Goal: Navigation & Orientation: Find specific page/section

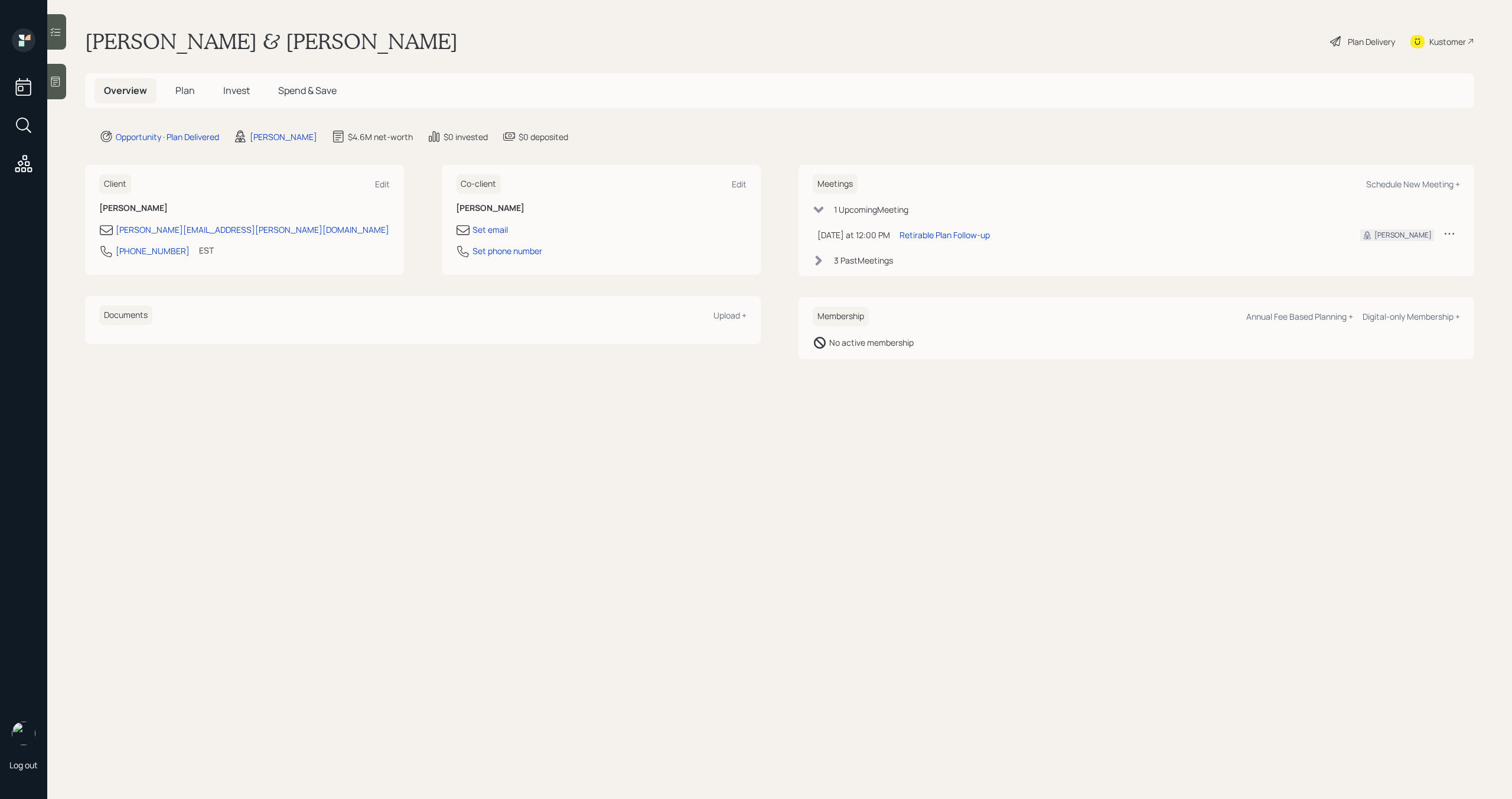
click at [241, 83] on h5 "Invest" at bounding box center [236, 90] width 46 height 25
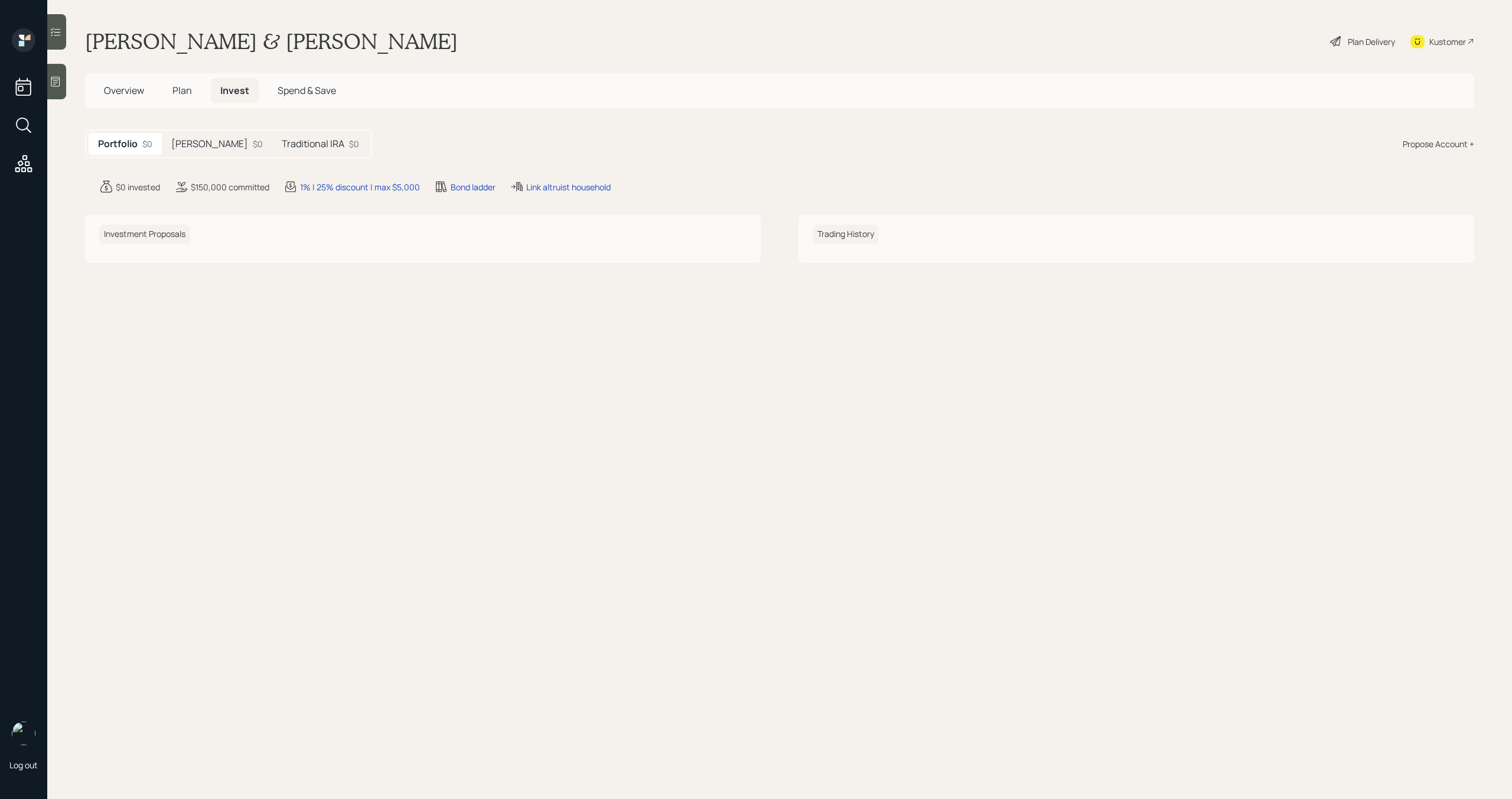
click at [206, 135] on div "[PERSON_NAME] $0" at bounding box center [217, 144] width 111 height 22
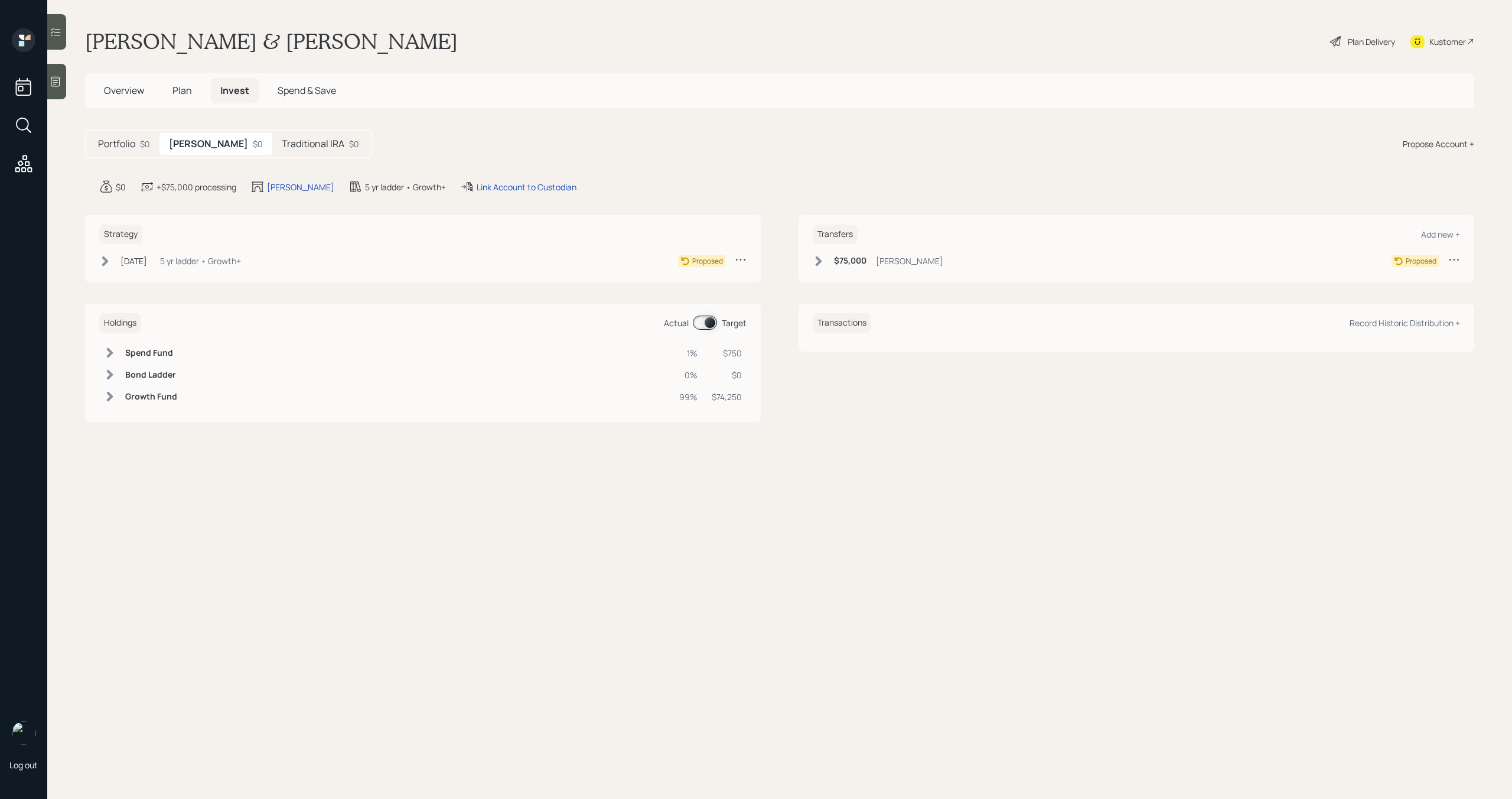
click at [281, 142] on h5 "Traditional IRA" at bounding box center [312, 144] width 62 height 12
click at [192, 144] on h5 "[PERSON_NAME]" at bounding box center [207, 144] width 77 height 12
click at [187, 85] on span "Plan" at bounding box center [182, 89] width 19 height 13
